Goal: Find contact information: Find contact information

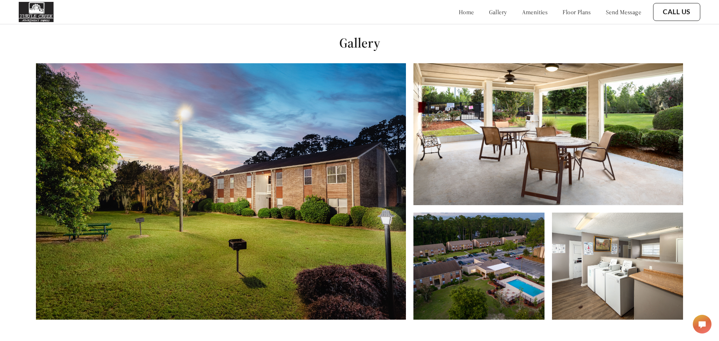
scroll to position [341, 0]
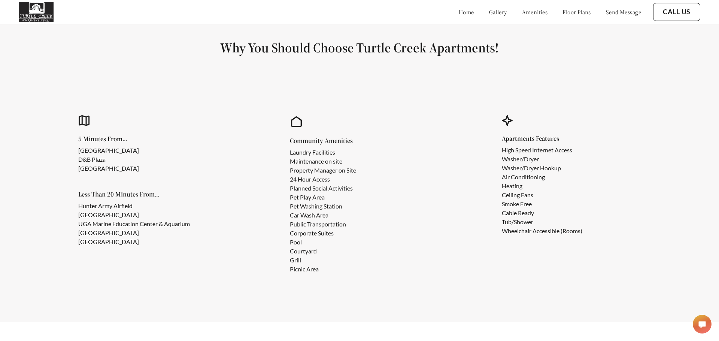
scroll to position [674, 0]
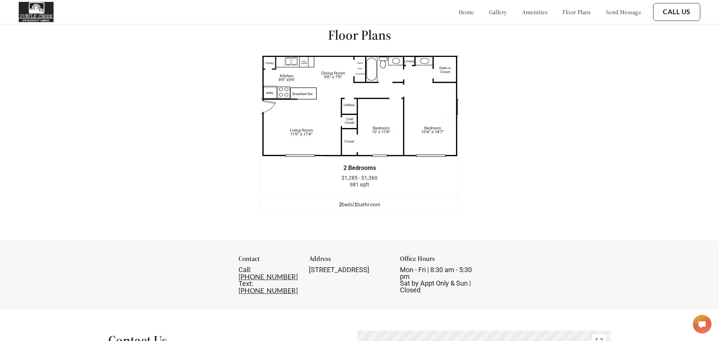
scroll to position [991, 0]
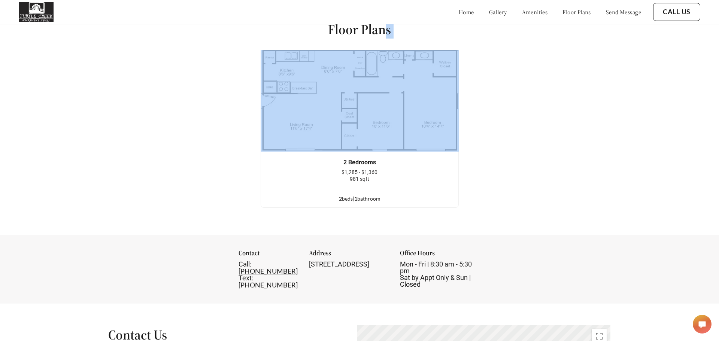
drag, startPoint x: 304, startPoint y: 39, endPoint x: 387, endPoint y: 34, distance: 82.9
click at [387, 34] on div "Floor Plans 2 Bedrooms $1,285 - $1,360 981 sqft 2 bed s | 1 bathroom 2 Bedrooms…" at bounding box center [359, 117] width 719 height 235
click at [391, 32] on h1 "Floor Plans" at bounding box center [359, 29] width 63 height 17
drag, startPoint x: 392, startPoint y: 32, endPoint x: 324, endPoint y: 30, distance: 68.5
click at [324, 30] on div "Floor Plans 2 Bedrooms $1,285 - $1,360 981 sqft 2 bed s | 1 bathroom 2 Bedrooms…" at bounding box center [359, 117] width 719 height 235
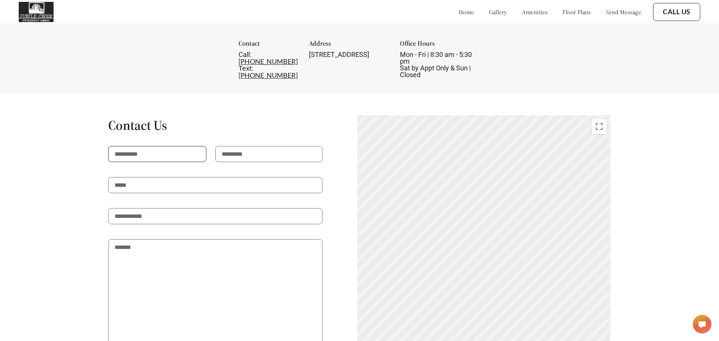
scroll to position [1198, 0]
drag, startPoint x: 72, startPoint y: 111, endPoint x: 209, endPoint y: 112, distance: 137.0
click at [209, 117] on div "Contact Us I consent to SMS messaging (carrier data rates may apply) Send Messa…" at bounding box center [359, 257] width 633 height 280
copy h1 "Contact Us"
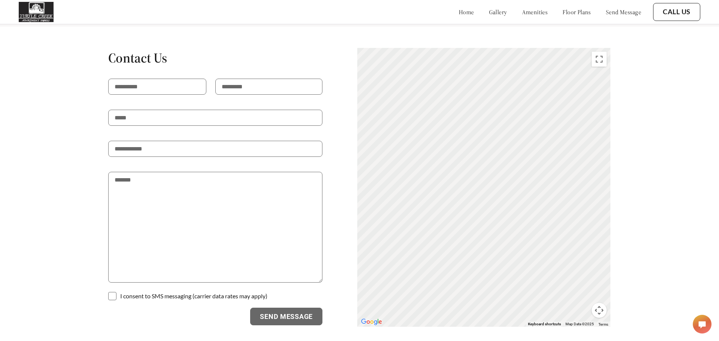
scroll to position [1305, 0]
